Goal: Task Accomplishment & Management: Use online tool/utility

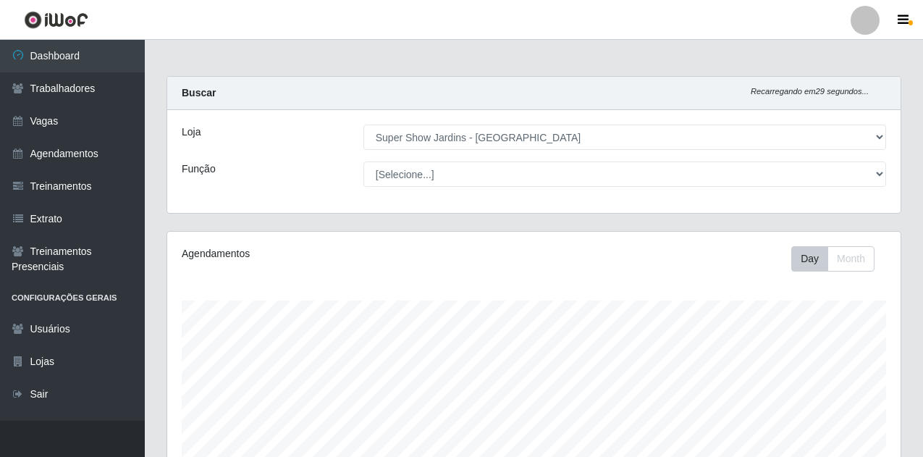
select select "263"
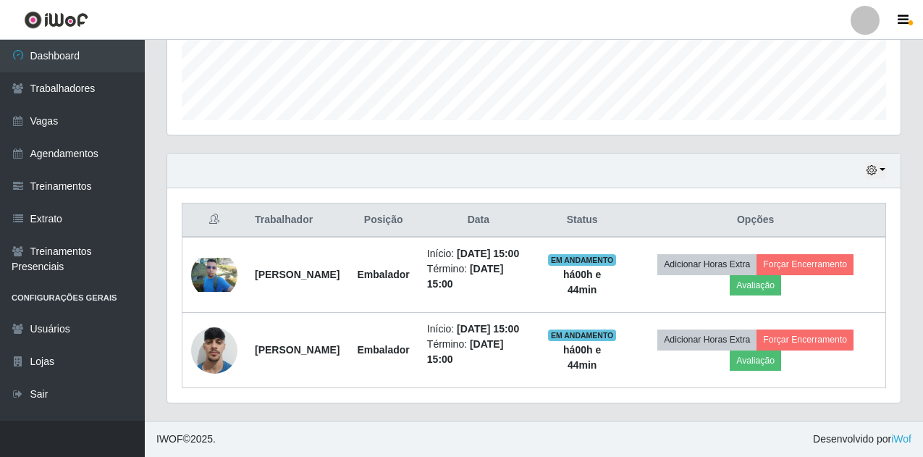
scroll to position [300, 734]
